Goal: Information Seeking & Learning: Find specific fact

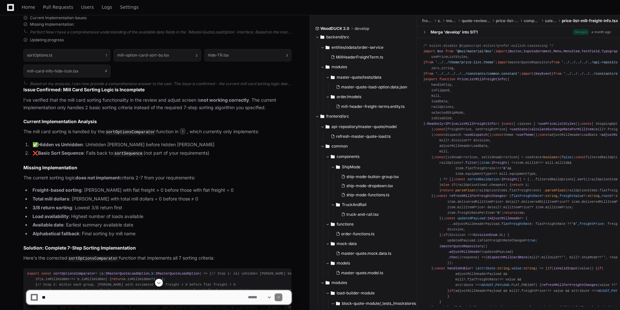
scroll to position [390, 0]
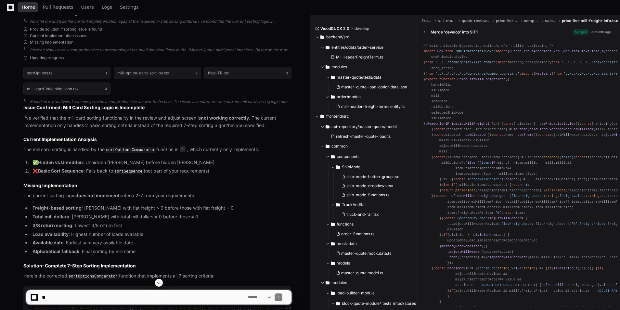
click at [24, 9] on span "Home" at bounding box center [28, 7] width 13 height 4
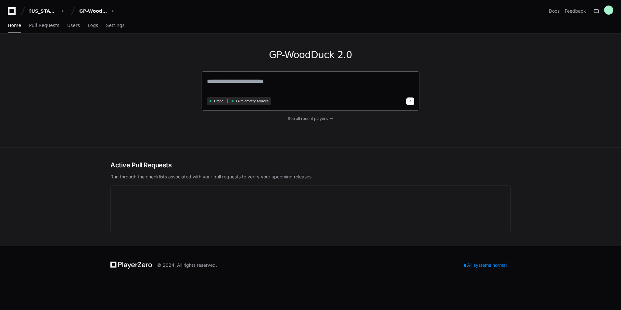
click at [281, 81] on textarea at bounding box center [310, 86] width 207 height 18
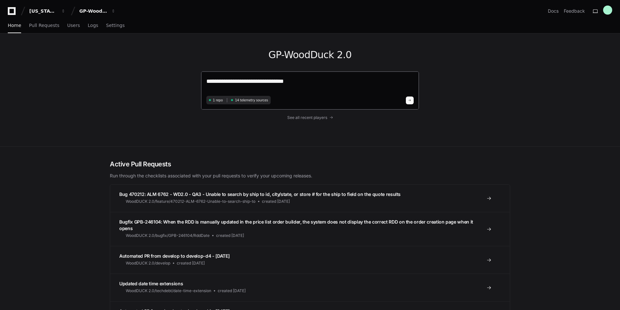
type textarea "**********"
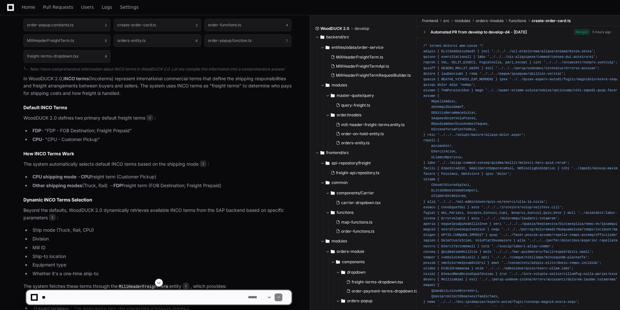
scroll to position [260, 0]
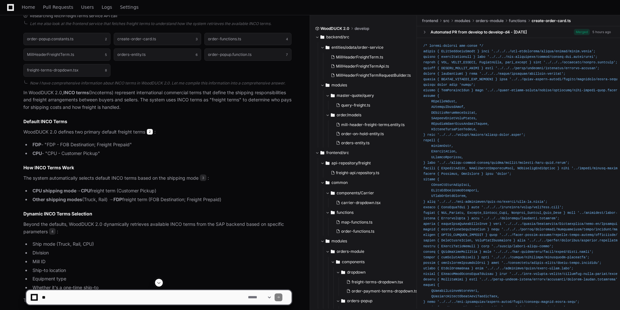
click at [151, 132] on span "2" at bounding box center [149, 132] width 6 height 6
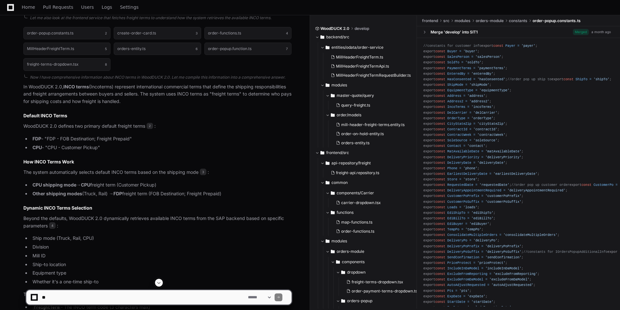
scroll to position [304, 0]
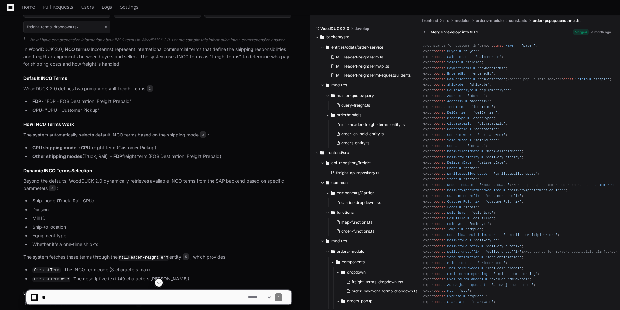
click at [144, 258] on code "MillHeaderFreightTerm" at bounding box center [144, 258] width 52 height 6
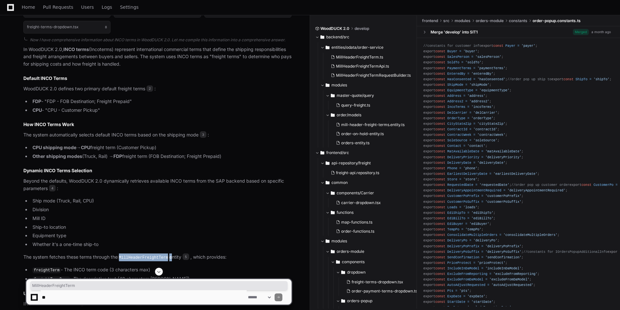
copy p "MillHeaderFreightTerm"
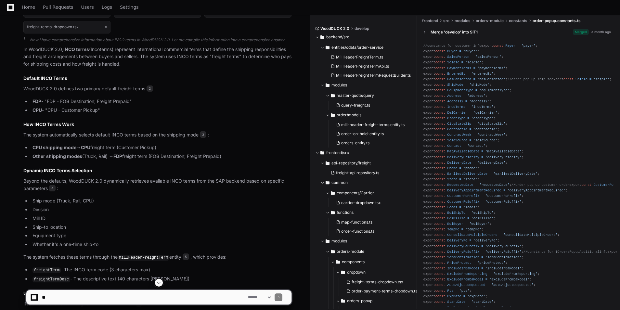
click at [40, 98] on strong "FDP" at bounding box center [36, 101] width 9 height 6
click at [39, 98] on strong "FDP" at bounding box center [36, 101] width 9 height 6
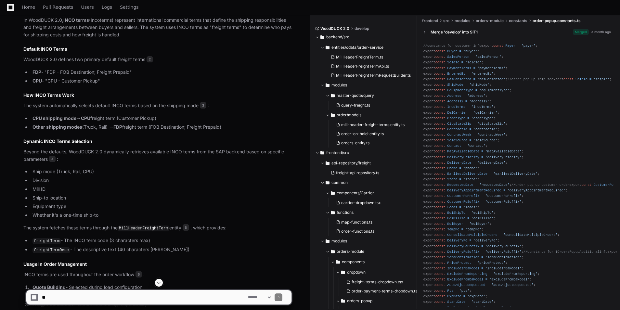
scroll to position [347, 0]
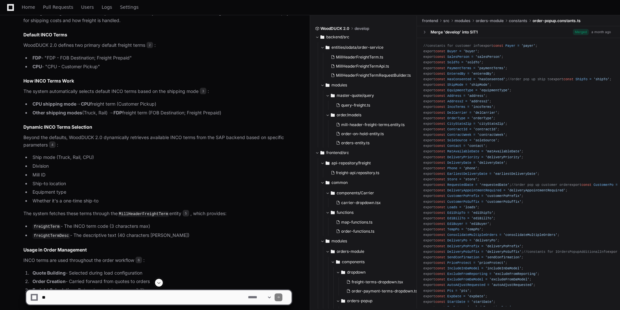
click at [46, 228] on code "freightTerm" at bounding box center [46, 227] width 28 height 6
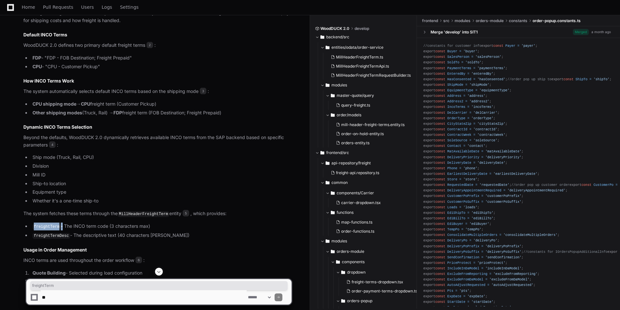
click at [46, 228] on code "freightTerm" at bounding box center [46, 227] width 28 height 6
copy li "freightTerm"
